Goal: Find specific page/section: Find specific page/section

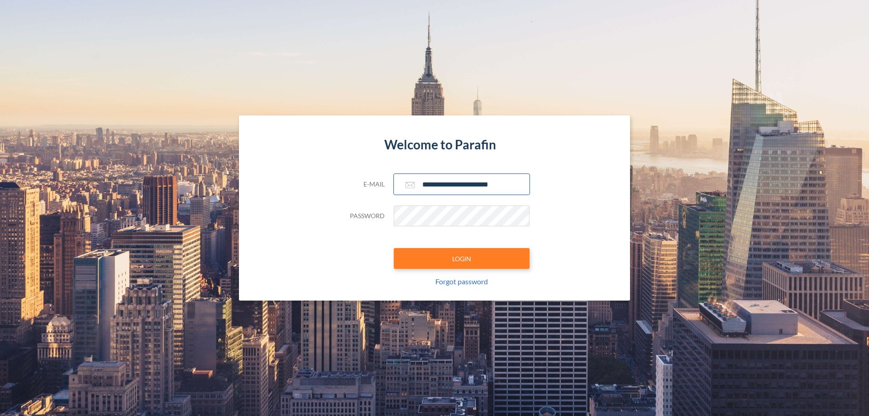
type input "**********"
click at [462, 259] on button "LOGIN" at bounding box center [462, 258] width 136 height 21
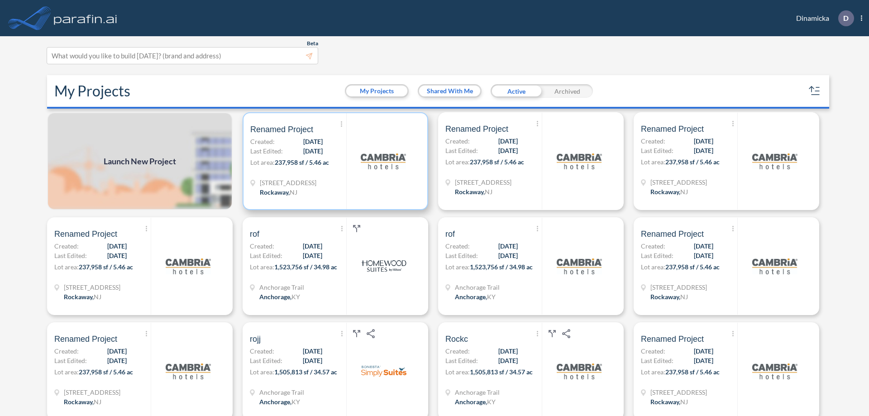
scroll to position [2, 0]
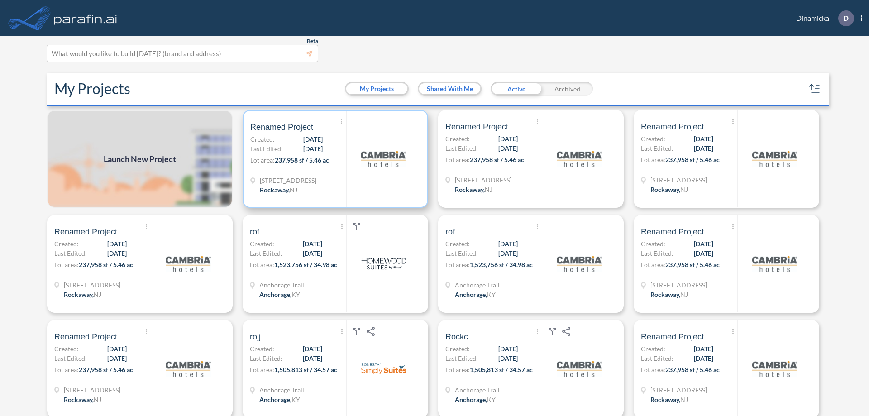
click at [334, 159] on p "Lot area: 237,958 sf / 5.46 ac" at bounding box center [298, 161] width 96 height 13
